Goal: Task Accomplishment & Management: Complete application form

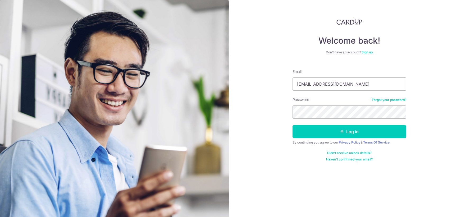
click at [313, 82] on input "[EMAIL_ADDRESS][DOMAIN_NAME]" at bounding box center [350, 84] width 114 height 13
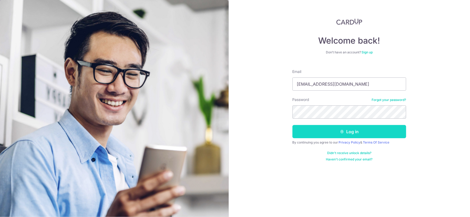
click at [313, 127] on button "Log in" at bounding box center [350, 131] width 114 height 13
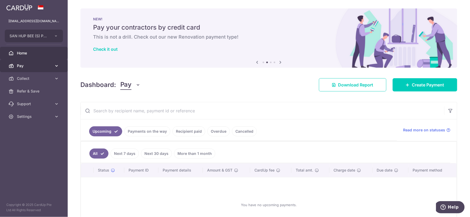
click at [35, 67] on span "Pay" at bounding box center [34, 65] width 35 height 5
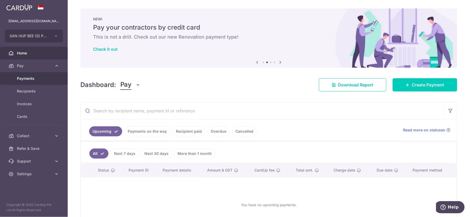
click at [37, 75] on link "Payments" at bounding box center [34, 78] width 68 height 13
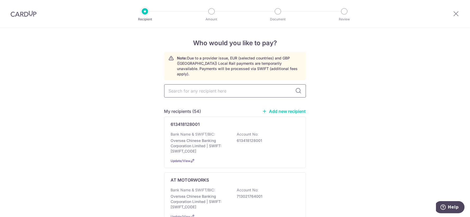
click at [190, 85] on input "text" at bounding box center [235, 90] width 142 height 13
type input "swee"
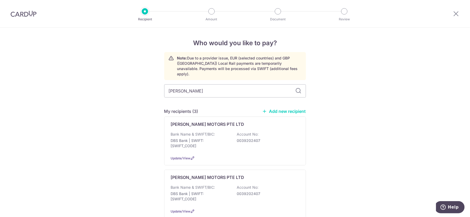
type input "swee seng"
click at [206, 132] on p "Bank Name & SWIFT/BIC:" at bounding box center [193, 134] width 44 height 5
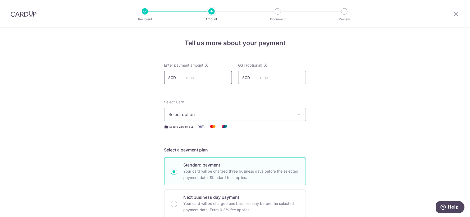
click at [204, 78] on input "text" at bounding box center [198, 77] width 68 height 13
type input "3,863.36"
click at [186, 118] on span "Select option" at bounding box center [230, 114] width 123 height 6
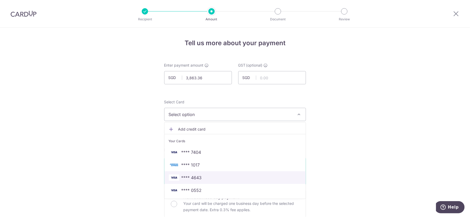
click at [197, 175] on span "**** 4643" at bounding box center [192, 178] width 20 height 6
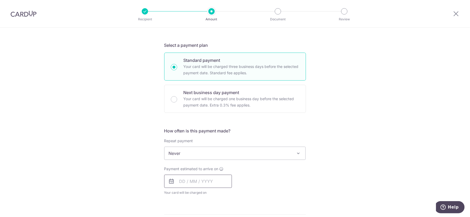
scroll to position [147, 0]
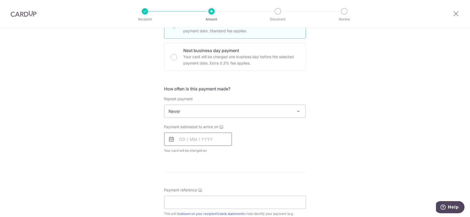
click at [209, 146] on input "text" at bounding box center [198, 139] width 68 height 13
click at [204, 195] on link "17" at bounding box center [207, 198] width 8 height 8
type input "17/09/2025"
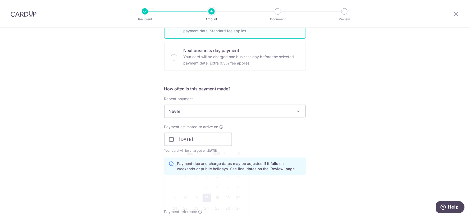
click at [284, 140] on div "Payment estimated to arrive on 17/09/2025 Prev Next Sep Oct Nov Dec 2025 2026 2…" at bounding box center [235, 138] width 148 height 29
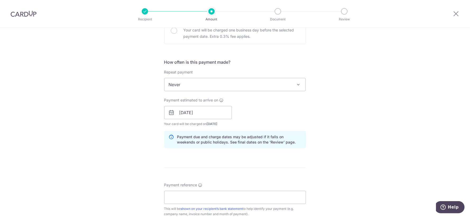
scroll to position [206, 0]
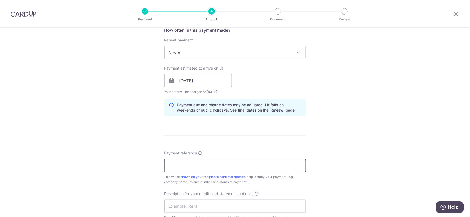
click at [223, 159] on input "Payment reference" at bounding box center [235, 165] width 142 height 13
drag, startPoint x: 205, startPoint y: 162, endPoint x: 211, endPoint y: 151, distance: 12.1
click at [205, 162] on input "SAN HUP BEE MAY24 BILLING" at bounding box center [235, 165] width 142 height 13
type input "SAN HUP BEE [DATE] BILLING"
click at [197, 211] on input "text" at bounding box center [235, 206] width 142 height 13
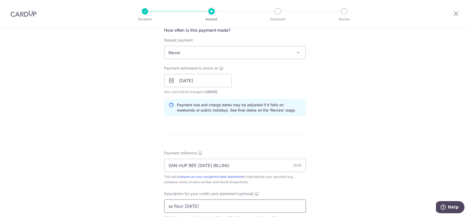
type input "ss floor sep25"
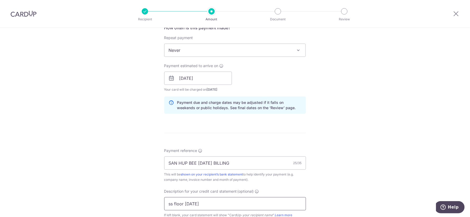
scroll to position [325, 0]
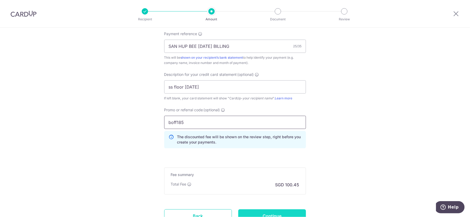
type input "boff185"
click at [242, 213] on input "Continue" at bounding box center [273, 216] width 68 height 13
type input "Create Schedule"
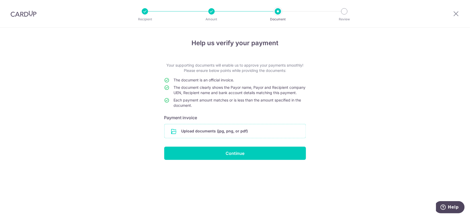
click at [236, 133] on input "file" at bounding box center [235, 131] width 141 height 14
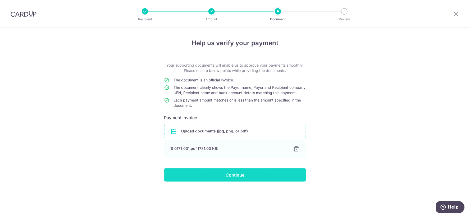
click at [269, 182] on input "Continue" at bounding box center [235, 175] width 142 height 13
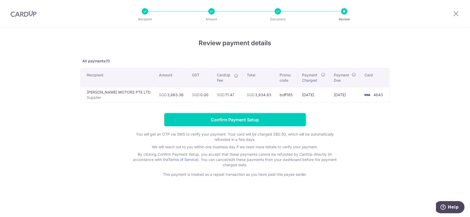
drag, startPoint x: 379, startPoint y: 126, endPoint x: 372, endPoint y: 115, distance: 12.8
click at [379, 127] on form "Confirm Payment Setup You will get an OTP via SMS to verify your payment. Your …" at bounding box center [235, 145] width 310 height 64
click at [372, 111] on div "Review payment details All payments(1) Recipient Amount GST CardUp Fee Total Pr…" at bounding box center [235, 107] width 310 height 139
click at [432, 99] on div "Review payment details All payments(1) Recipient Amount GST CardUp Fee Total Pr…" at bounding box center [235, 123] width 470 height 190
click at [452, 89] on div "Review payment details All payments(1) Recipient Amount GST CardUp Fee Total Pr…" at bounding box center [235, 123] width 470 height 190
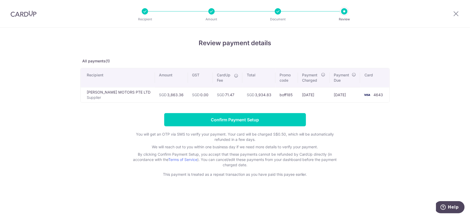
click at [413, 106] on div "Review payment details All payments(1) Recipient Amount GST CardUp Fee Total Pr…" at bounding box center [235, 123] width 470 height 190
click at [405, 134] on div "Review payment details All payments(1) Recipient Amount GST CardUp Fee Total Pr…" at bounding box center [235, 123] width 470 height 190
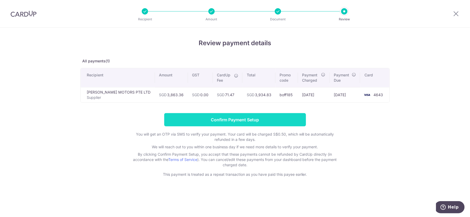
click at [292, 122] on input "Confirm Payment Setup" at bounding box center [235, 119] width 142 height 13
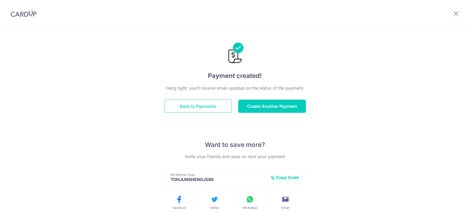
drag, startPoint x: 229, startPoint y: 105, endPoint x: 230, endPoint y: 112, distance: 6.6
click at [229, 105] on button "Back to Payments" at bounding box center [198, 106] width 68 height 13
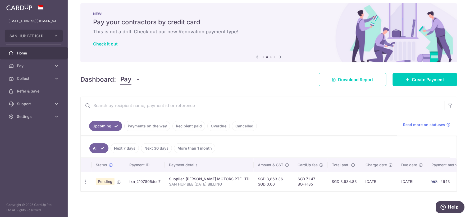
scroll to position [9, 0]
